Goal: Transaction & Acquisition: Purchase product/service

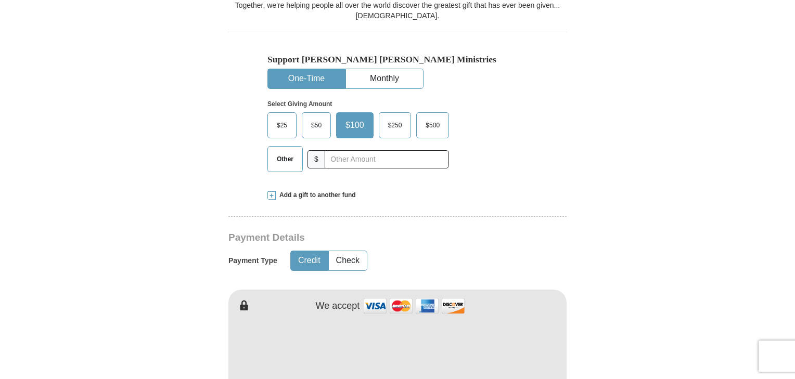
scroll to position [332, 0]
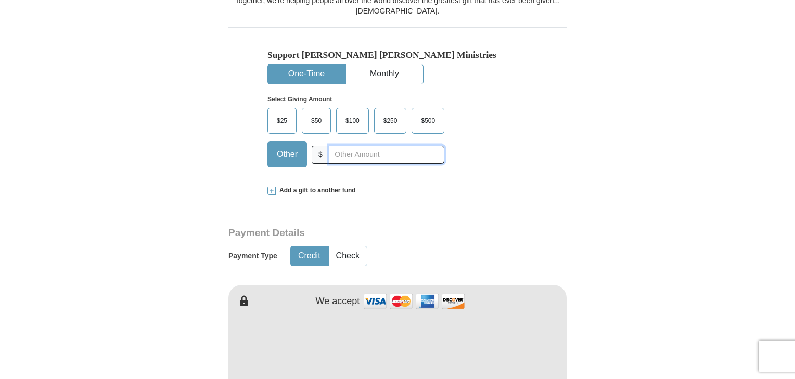
click at [346, 146] on input "text" at bounding box center [386, 155] width 115 height 18
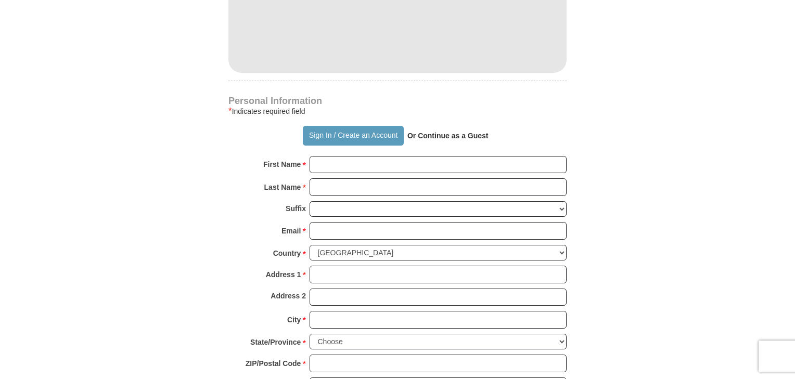
scroll to position [665, 0]
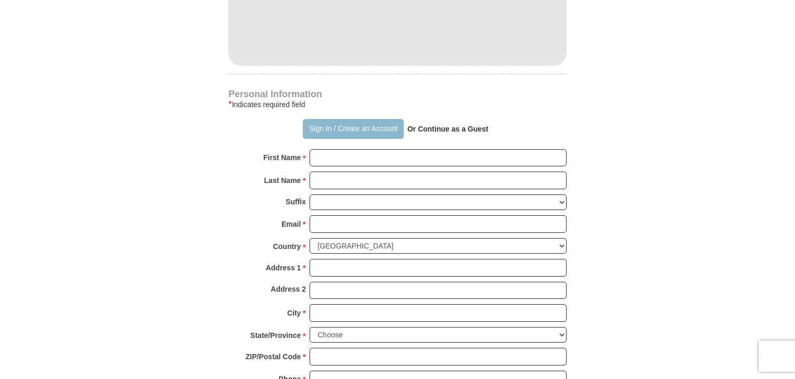
type input "250"
click at [378, 119] on button "Sign In / Create an Account" at bounding box center [353, 129] width 100 height 20
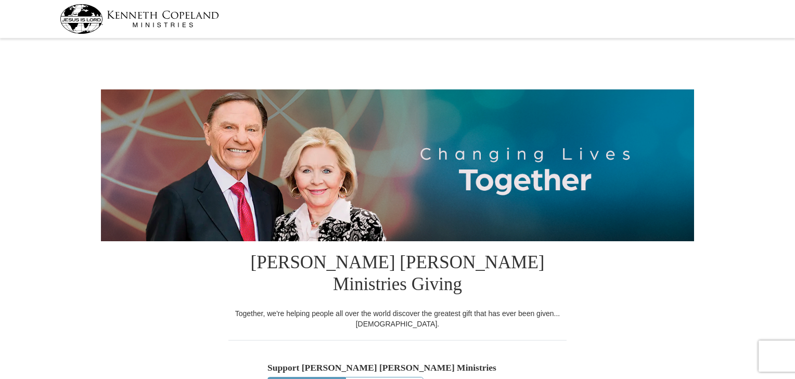
select select "FL"
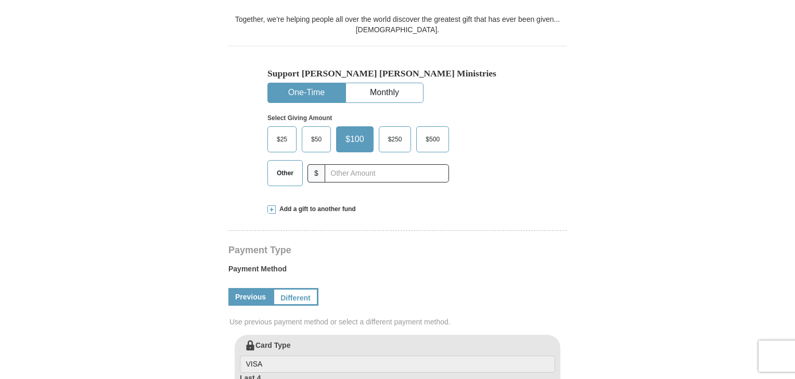
scroll to position [304, 0]
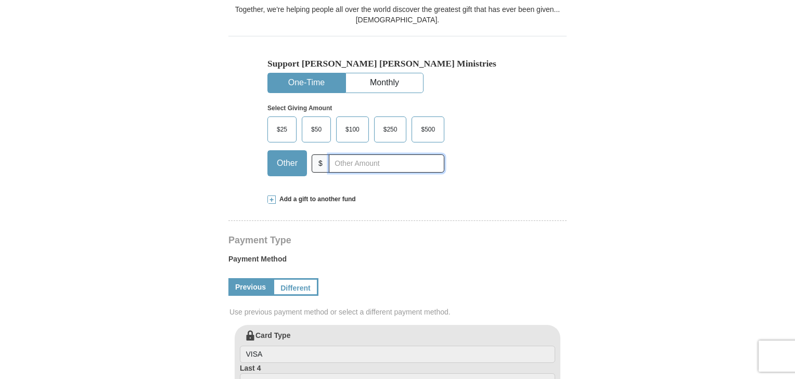
click at [359, 154] on input "text" at bounding box center [386, 163] width 115 height 18
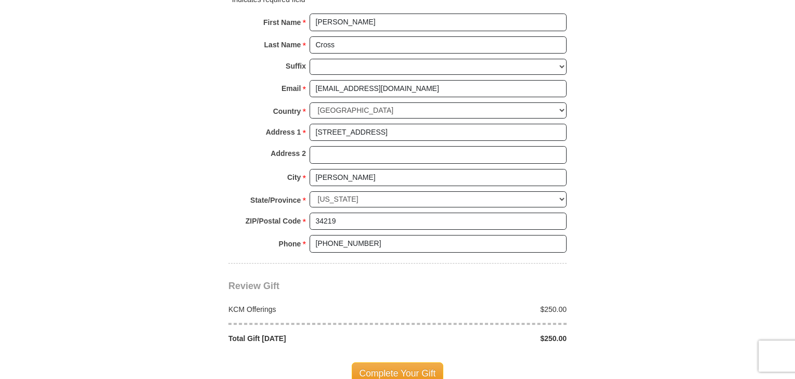
scroll to position [744, 0]
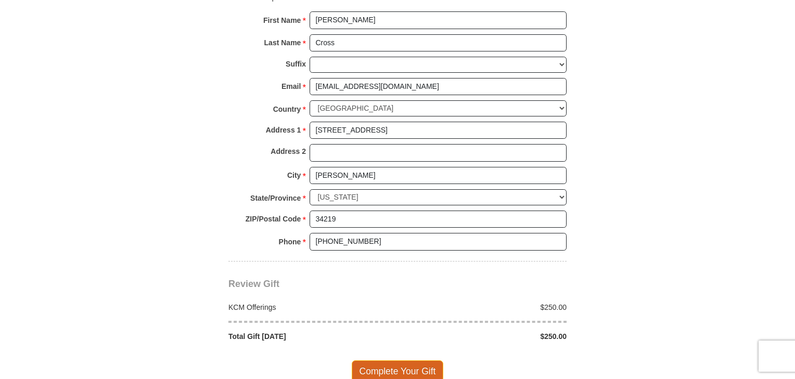
type input "250"
click at [413, 360] on span "Complete Your Gift" at bounding box center [398, 371] width 92 height 22
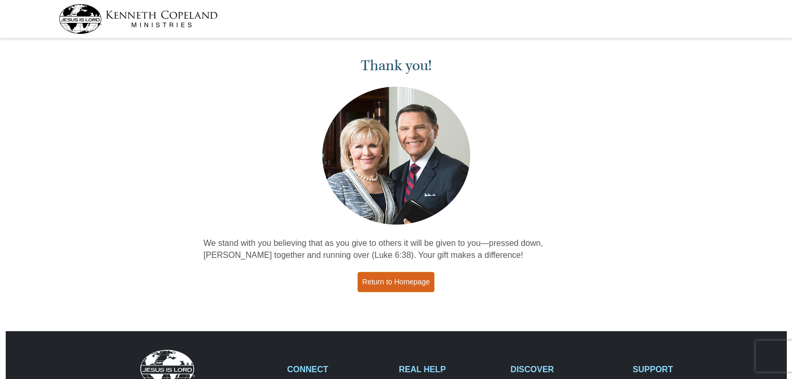
click at [418, 284] on link "Return to Homepage" at bounding box center [396, 282] width 77 height 20
